Goal: Find contact information: Obtain details needed to contact an individual or organization

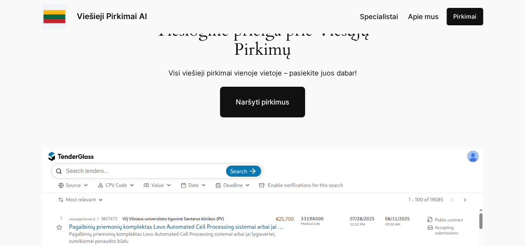
scroll to position [83, 0]
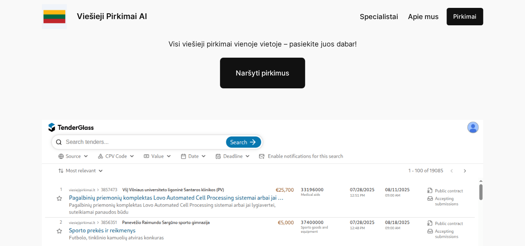
click at [115, 146] on img at bounding box center [262, 249] width 441 height 259
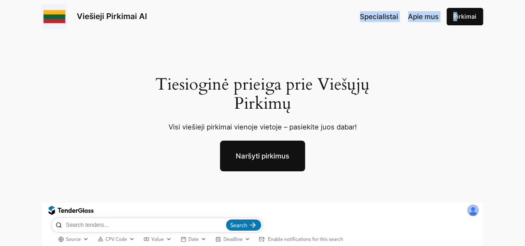
drag, startPoint x: 325, startPoint y: 23, endPoint x: 471, endPoint y: 14, distance: 146.3
click at [460, 19] on div "Viešieji Pirkimai AI Specialistai Apie mus Pirkimai" at bounding box center [262, 16] width 441 height 25
click at [460, 19] on link "Pirkimai" at bounding box center [465, 16] width 37 height 17
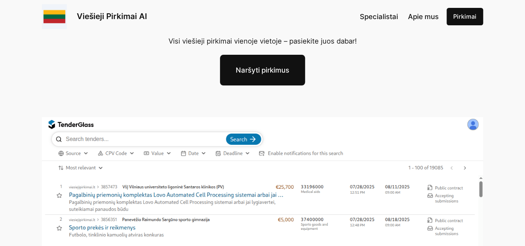
scroll to position [85, 0]
